Goal: Navigation & Orientation: Find specific page/section

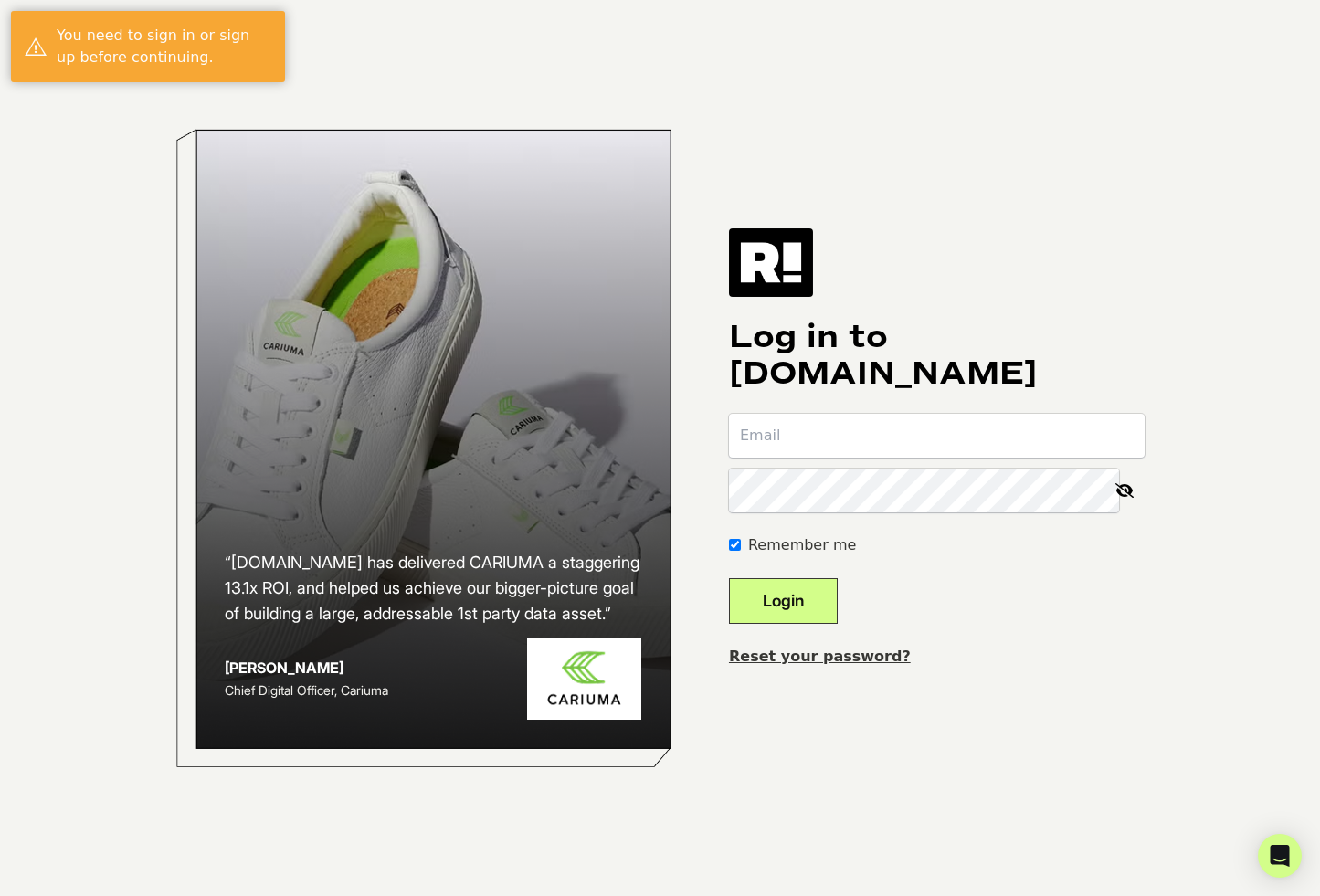
click at [880, 434] on input "email" at bounding box center [936, 435] width 415 height 44
type input "jerobinson@wth.com"
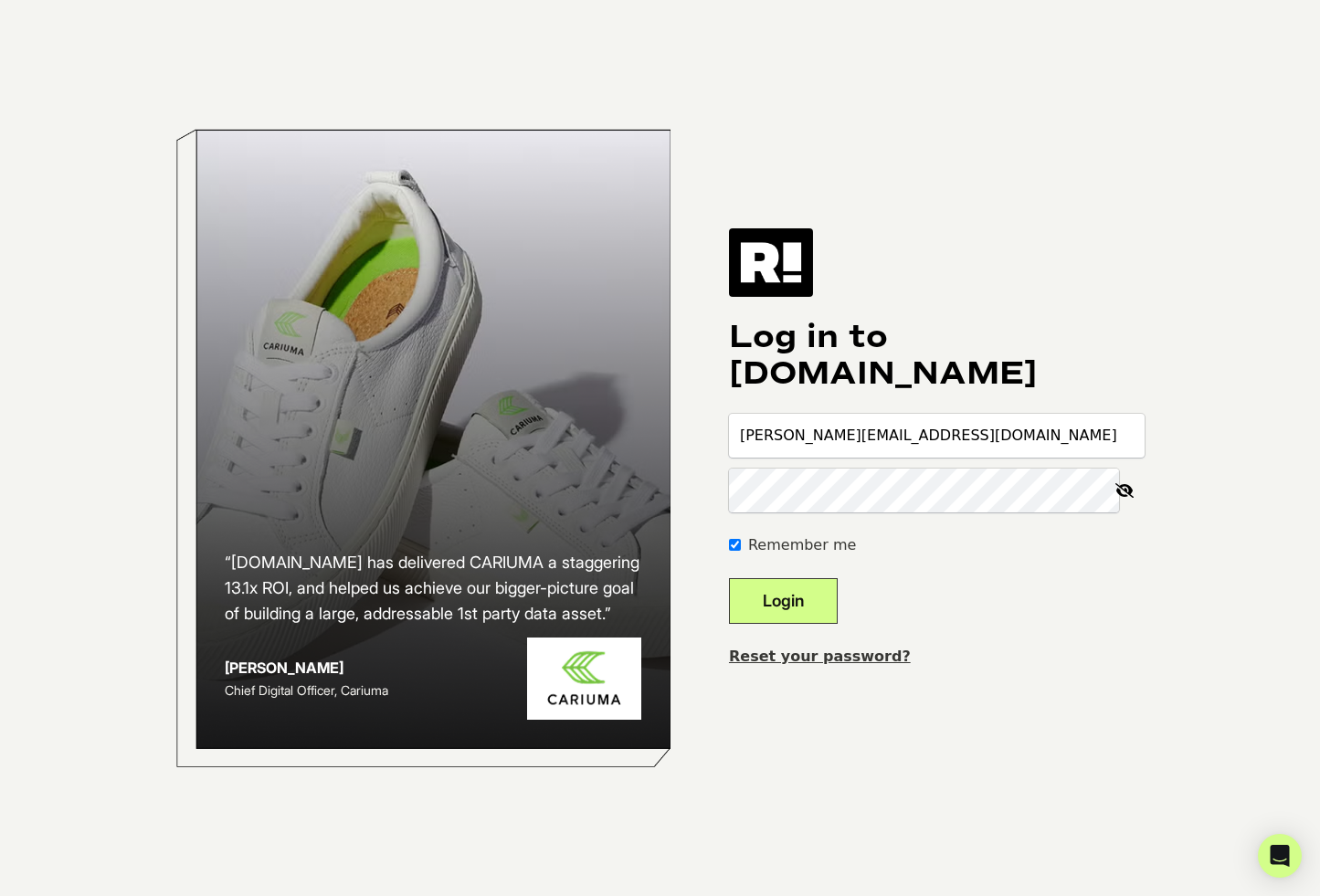
click at [729, 578] on button "Login" at bounding box center [783, 601] width 109 height 45
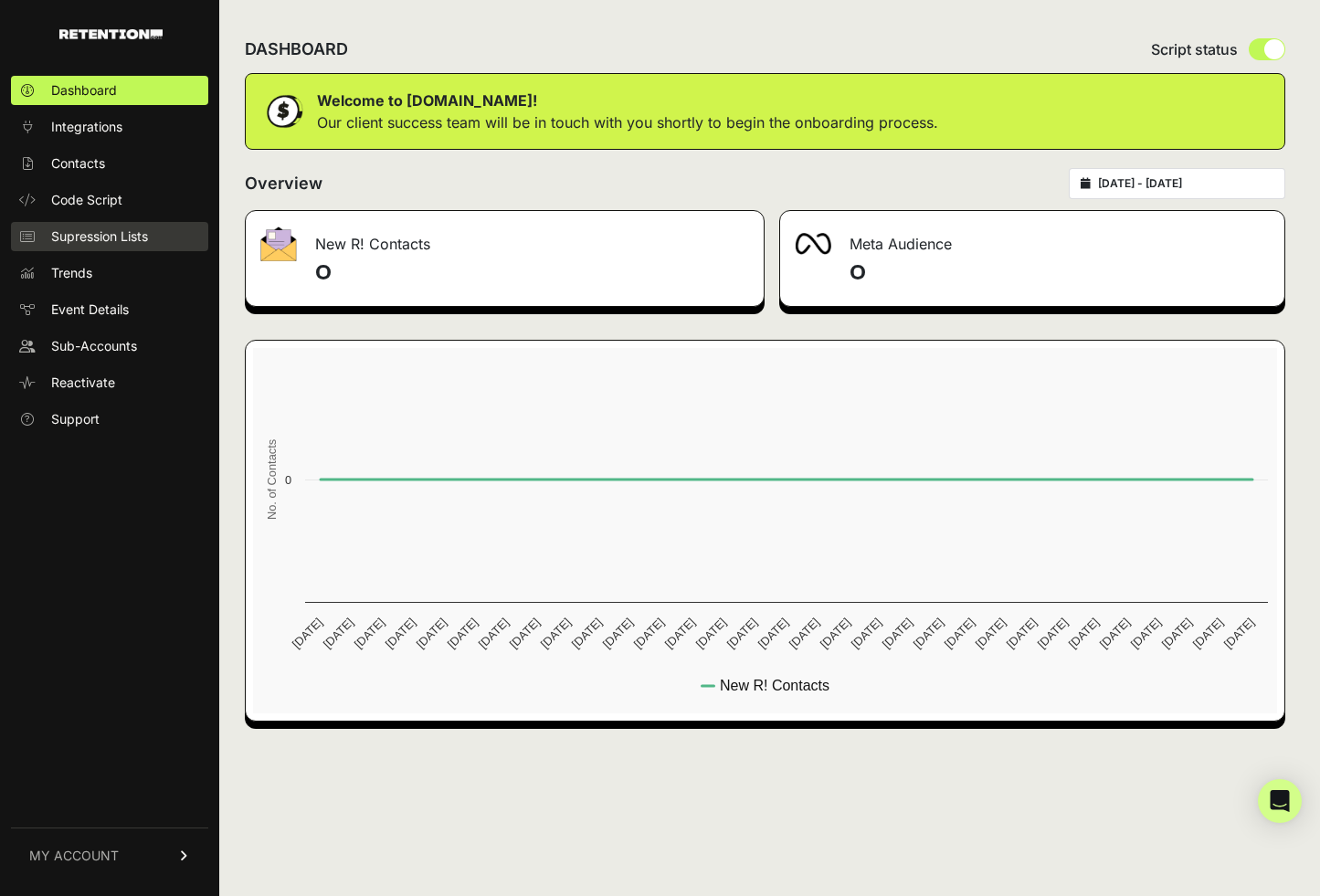
click at [144, 235] on span "Supression Lists" at bounding box center [99, 236] width 97 height 18
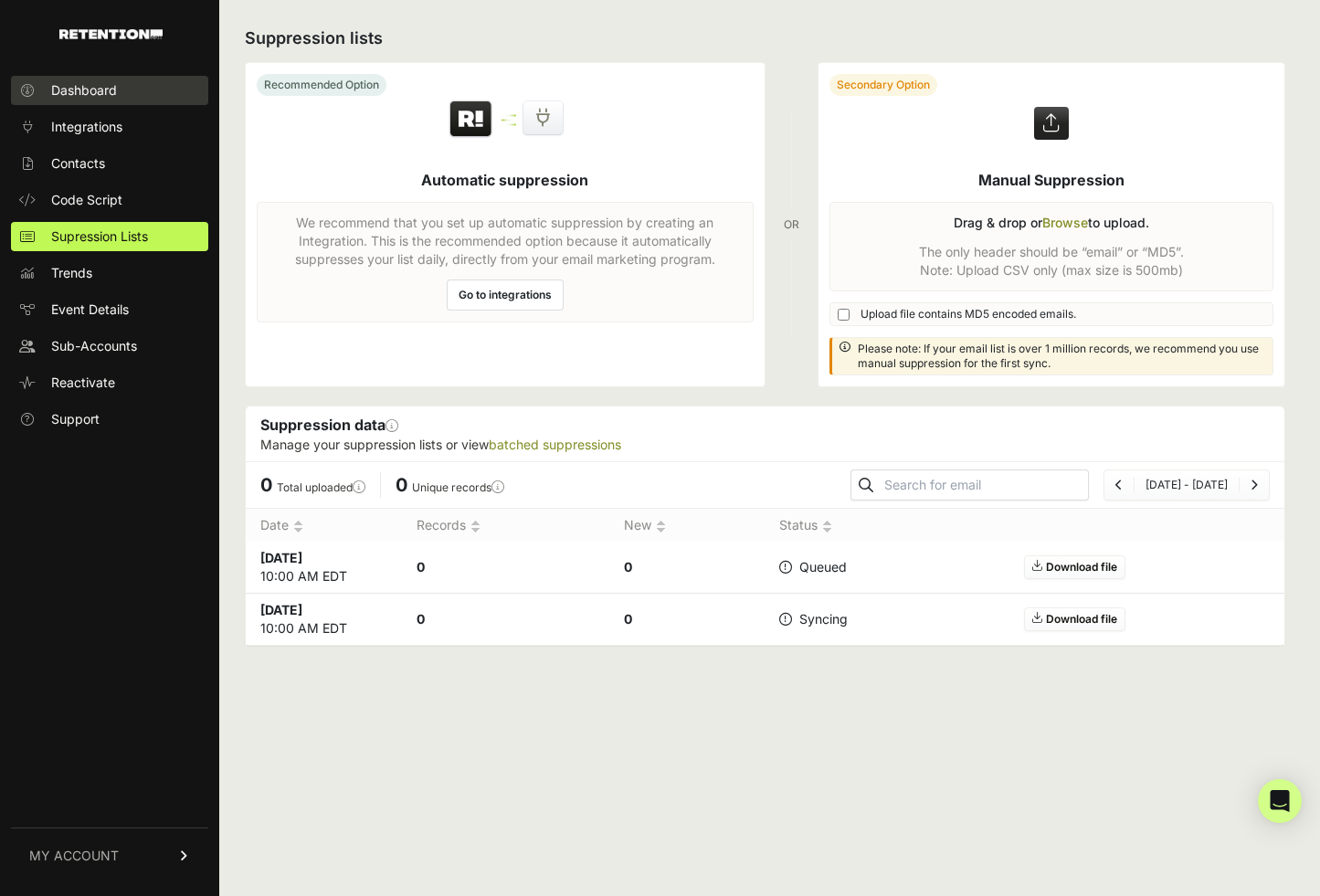
click at [105, 86] on span "Dashboard" at bounding box center [83, 90] width 65 height 18
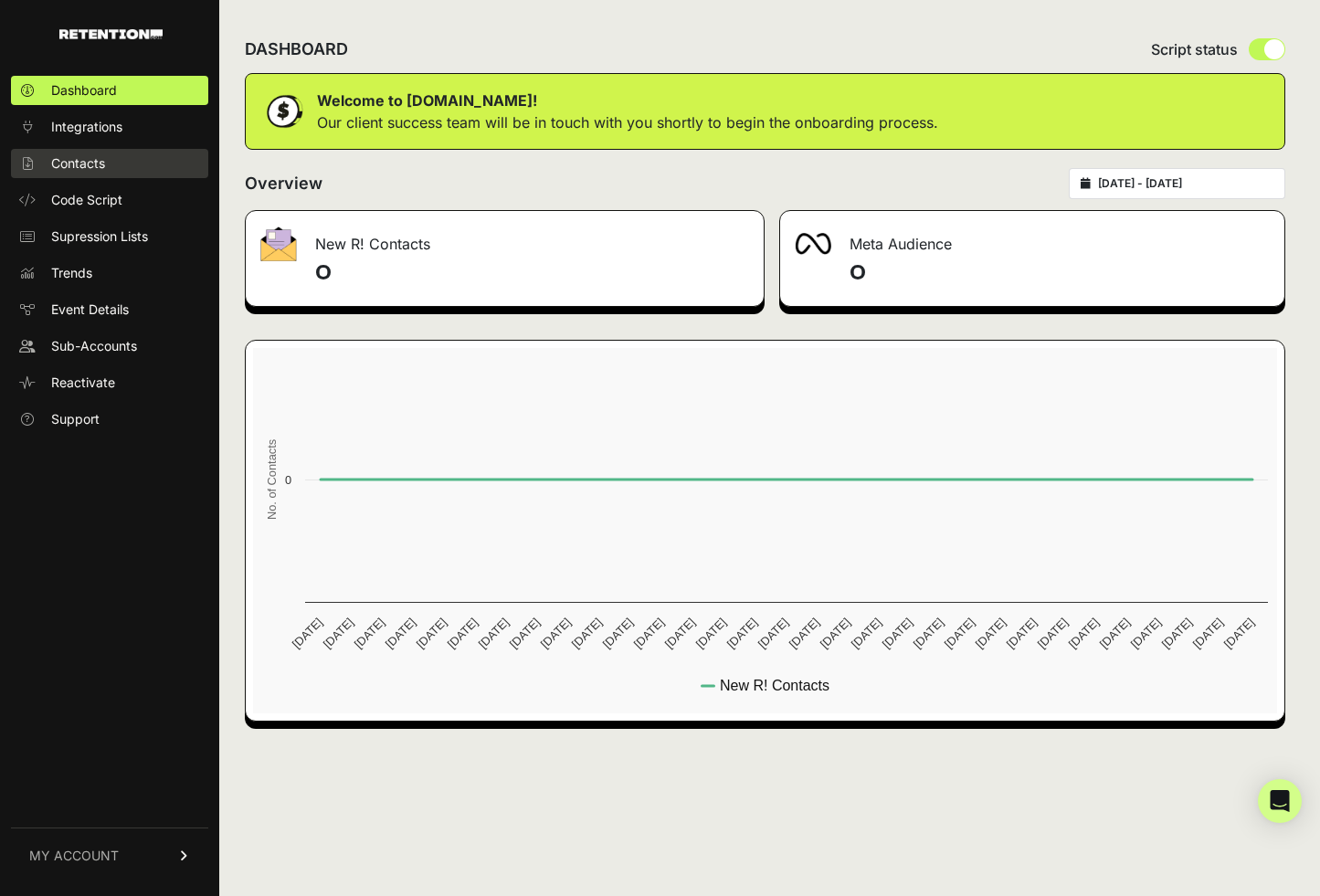
click at [95, 159] on span "Contacts" at bounding box center [78, 163] width 54 height 18
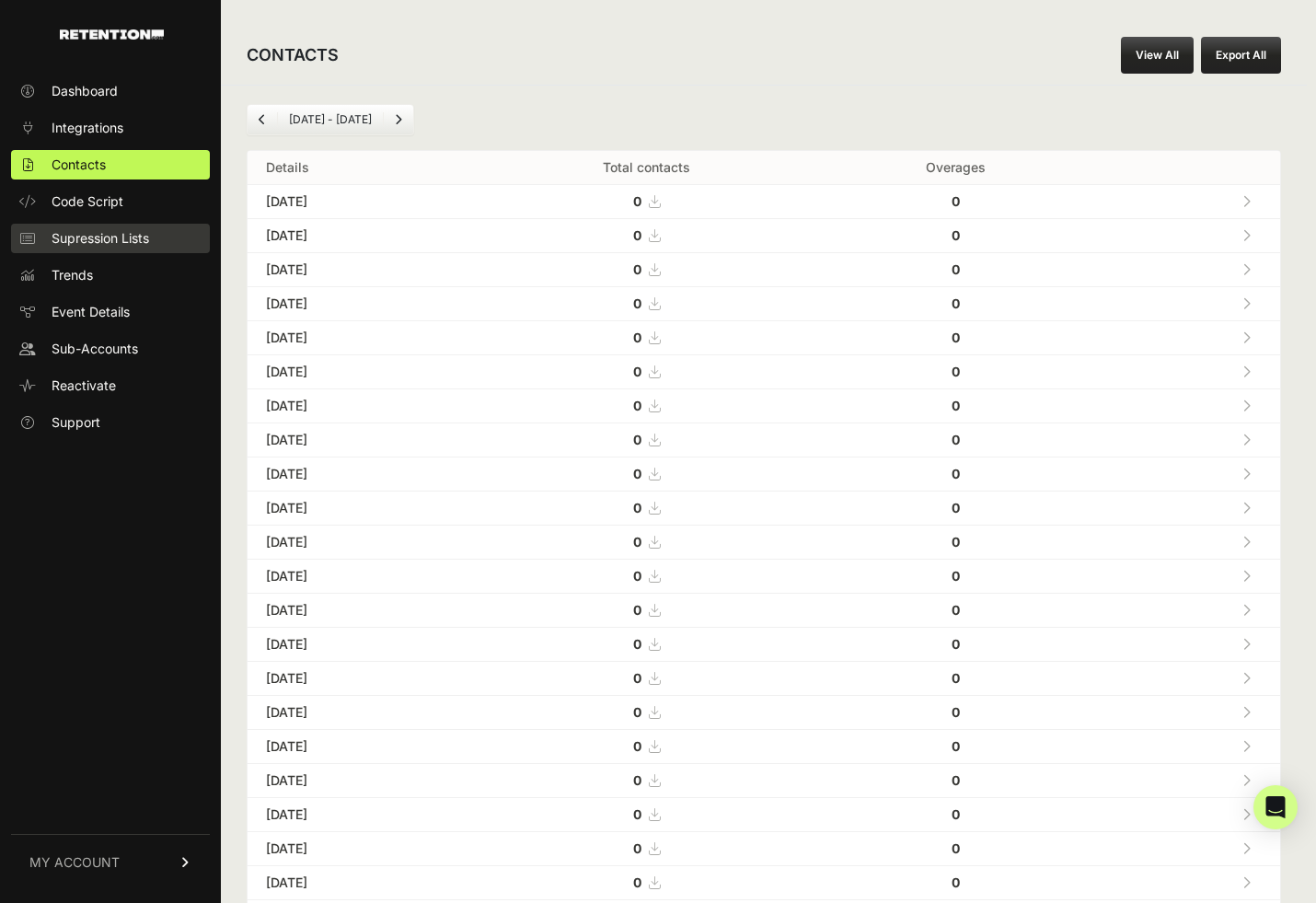
click at [100, 245] on span "Supression Lists" at bounding box center [100, 237] width 97 height 18
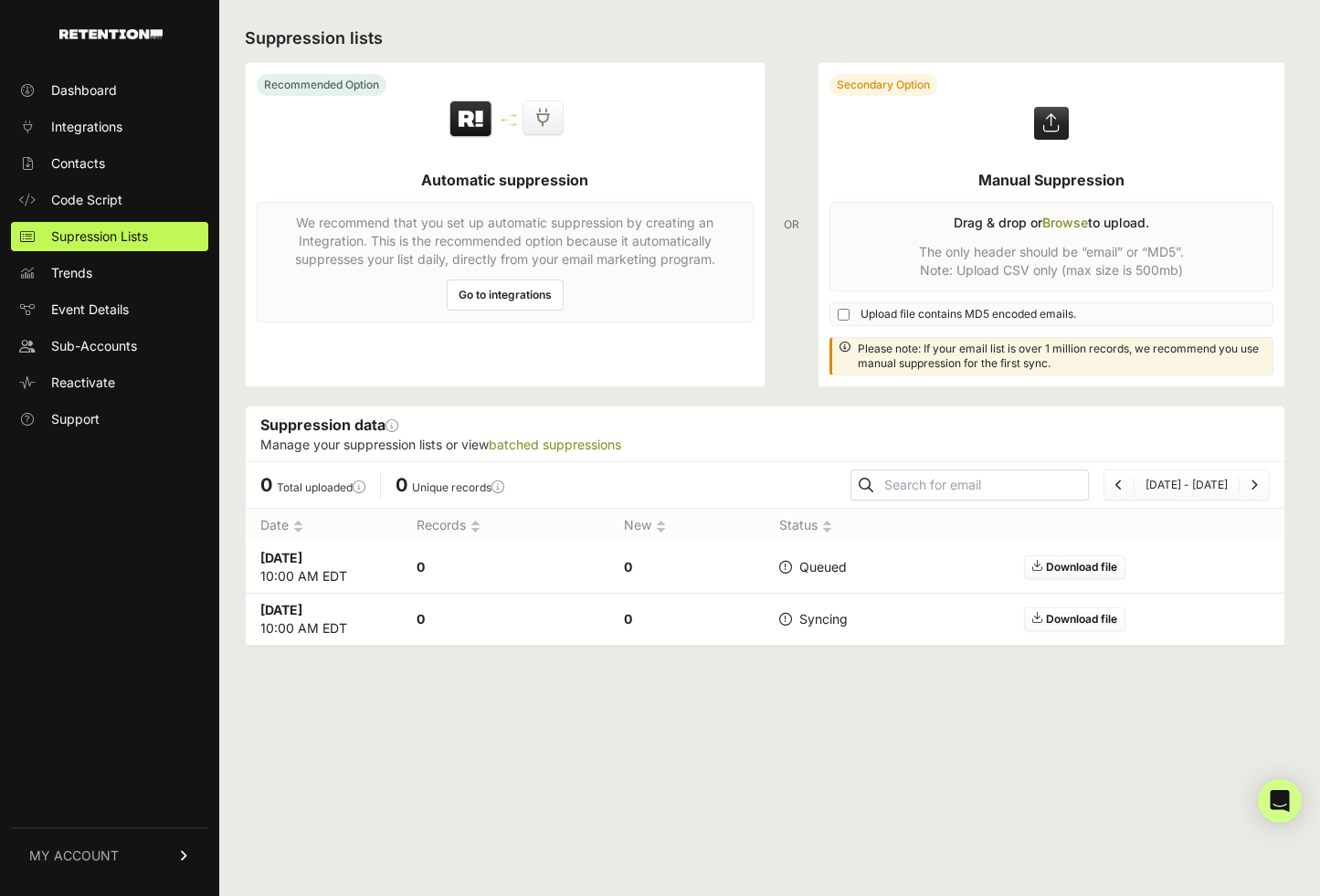
click at [99, 243] on span "Supression Lists" at bounding box center [99, 236] width 97 height 18
click at [118, 100] on link "Dashboard" at bounding box center [110, 90] width 197 height 29
